Goal: Communication & Community: Ask a question

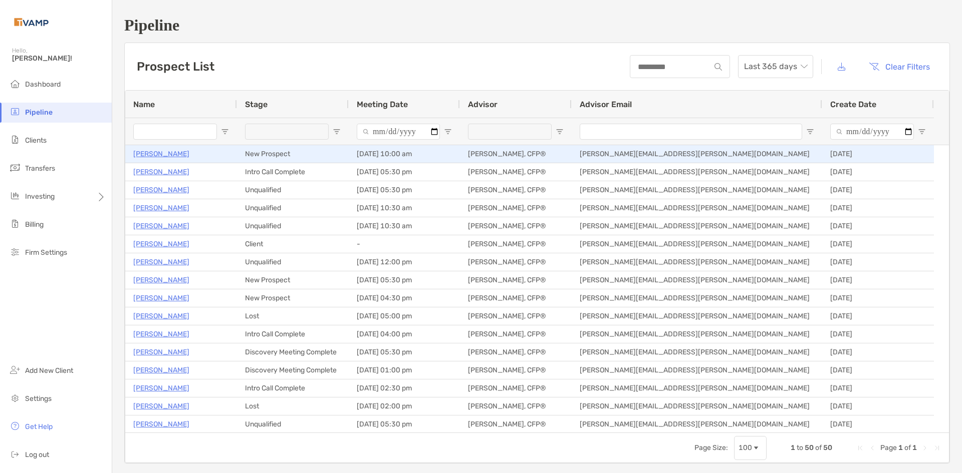
click at [141, 158] on p "Rujuta Patil" at bounding box center [161, 154] width 56 height 13
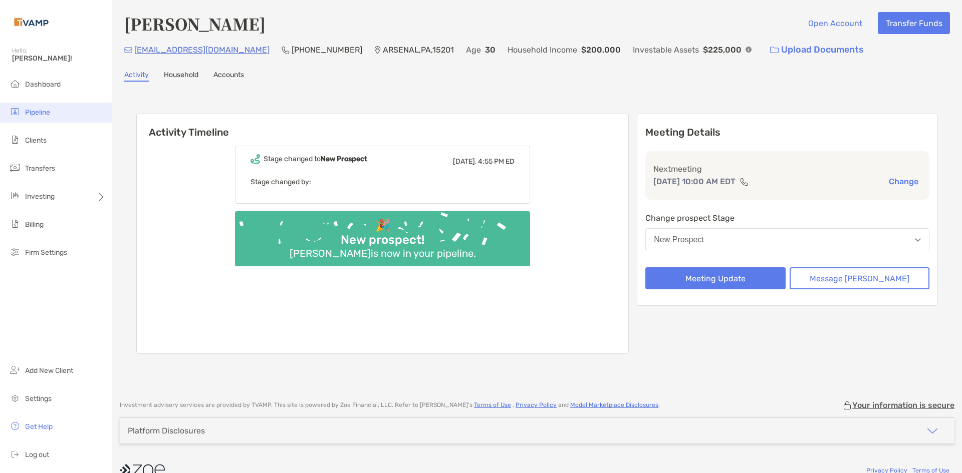
click at [28, 108] on li "Pipeline" at bounding box center [56, 113] width 112 height 20
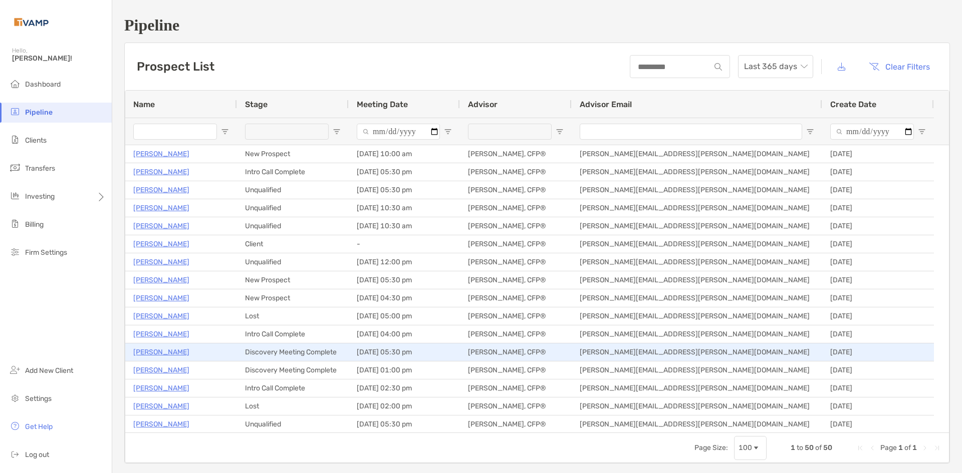
click at [158, 352] on p "[PERSON_NAME]" at bounding box center [161, 352] width 56 height 13
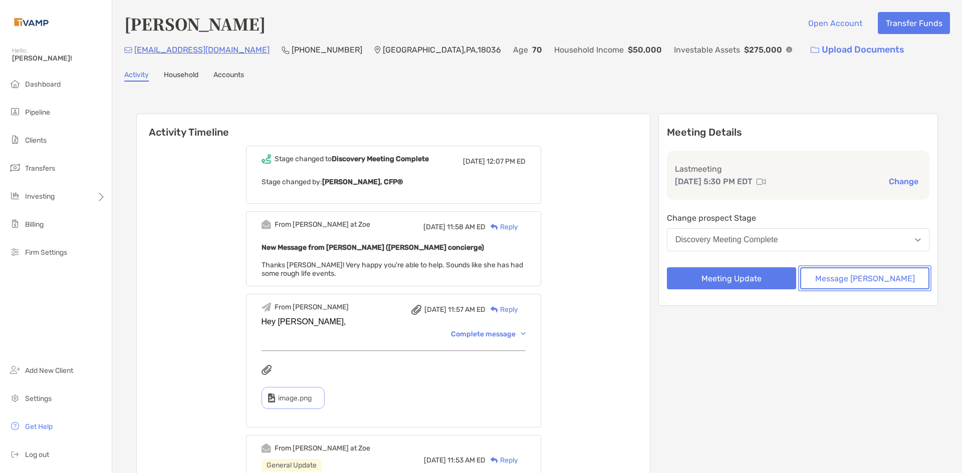
click at [885, 284] on button "Message [PERSON_NAME]" at bounding box center [864, 279] width 129 height 22
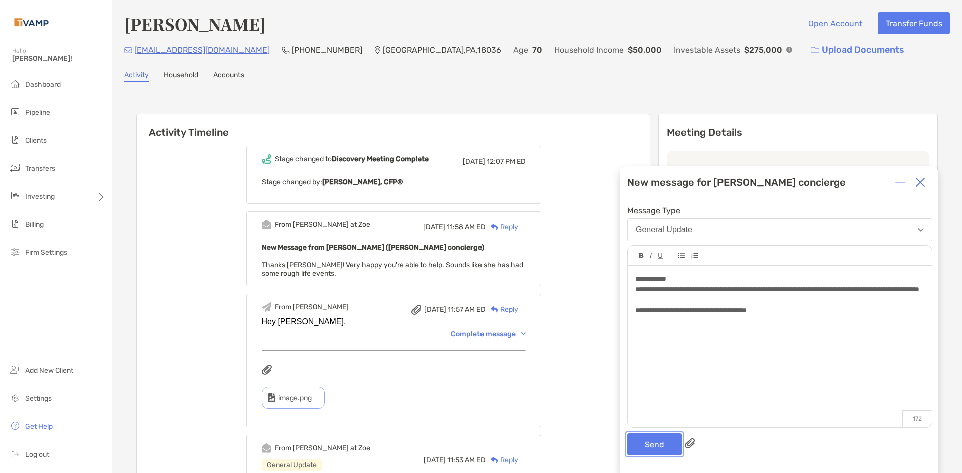
click at [646, 450] on button "Send" at bounding box center [654, 445] width 55 height 22
